Goal: Go to known website: Access a specific website the user already knows

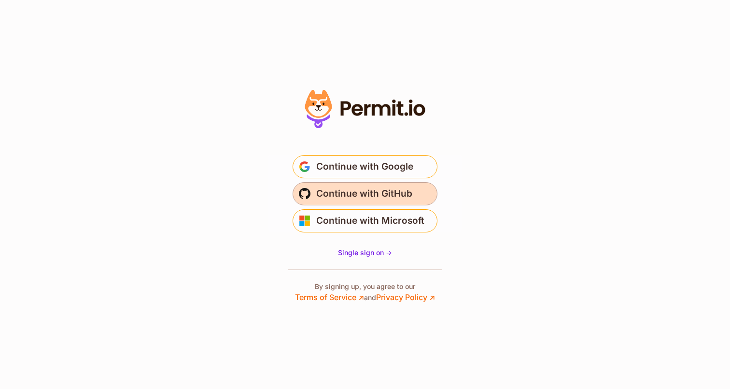
click at [403, 190] on span "Continue with GitHub" at bounding box center [364, 193] width 96 height 15
